Goal: Task Accomplishment & Management: Manage account settings

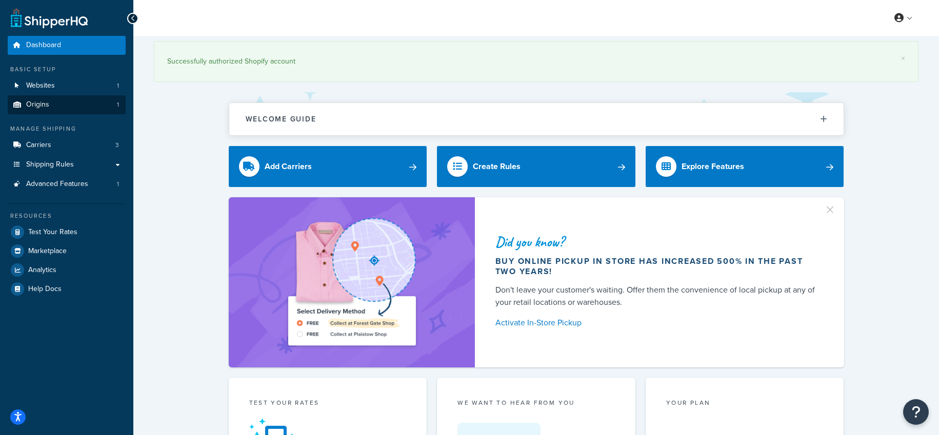
click at [64, 105] on link "Origins 1" at bounding box center [67, 104] width 118 height 19
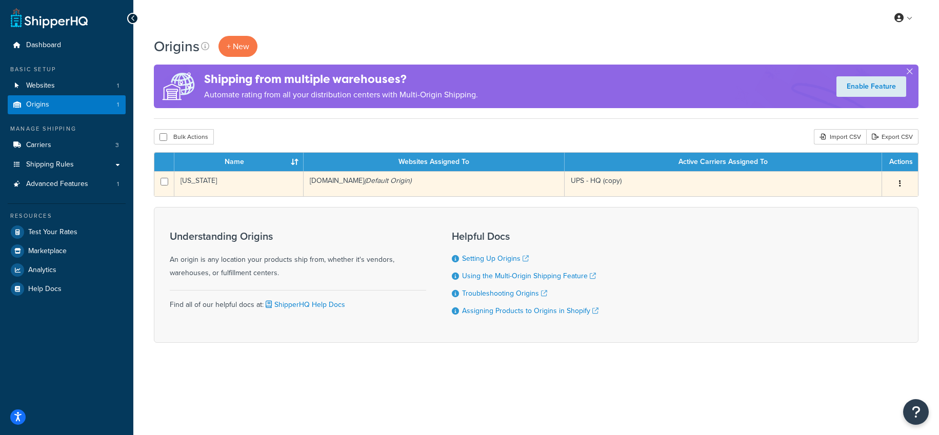
click at [900, 183] on icon "button" at bounding box center [900, 183] width 2 height 7
click at [862, 204] on link "Edit" at bounding box center [866, 203] width 81 height 21
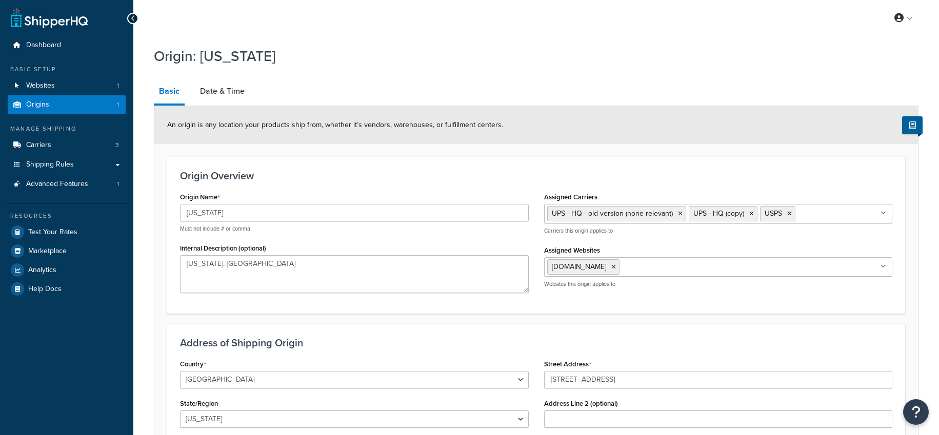
select select "32"
click at [234, 90] on link "Date & Time" at bounding box center [222, 91] width 55 height 25
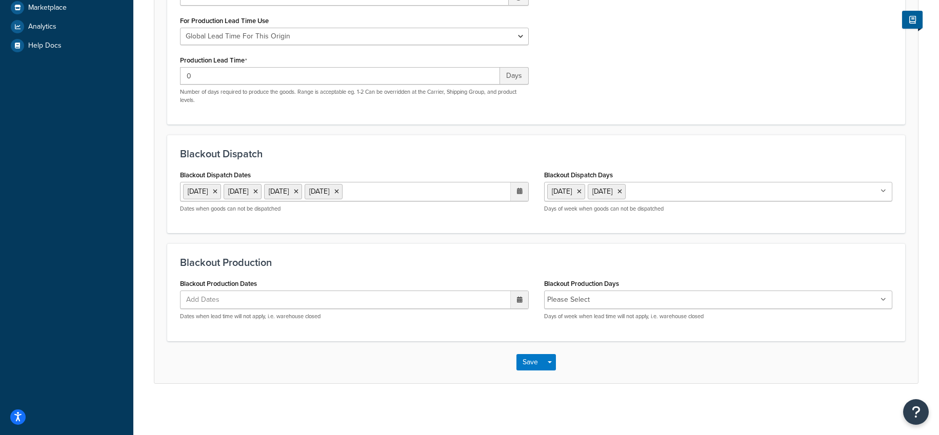
scroll to position [255, 0]
click at [440, 186] on ul "29 Aug 2025 1 Sep 2025 5 Sep 2025 12 Sep 2025" at bounding box center [354, 191] width 349 height 19
click at [503, 284] on td "26" at bounding box center [499, 289] width 17 height 15
click at [540, 360] on button "Save" at bounding box center [531, 362] width 28 height 16
